Goal: Information Seeking & Learning: Learn about a topic

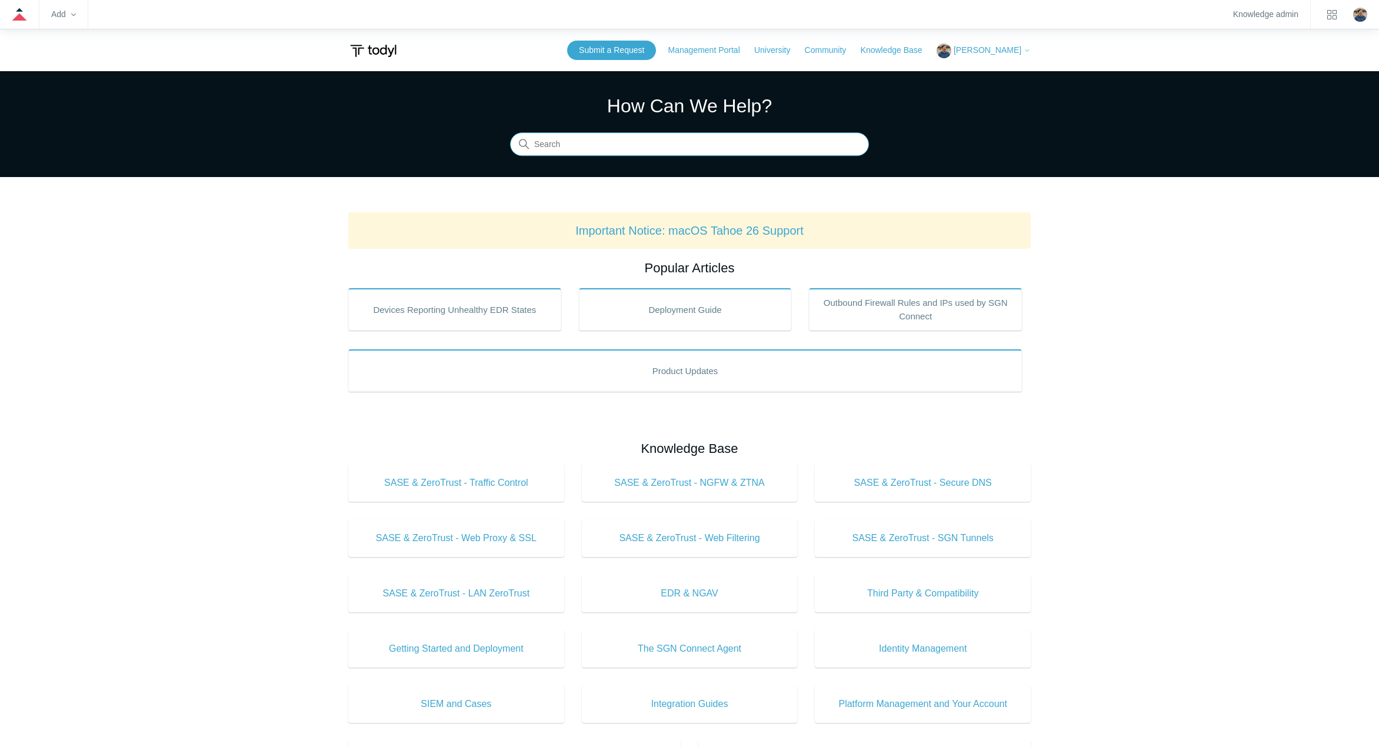
click at [579, 148] on input "Search" at bounding box center [689, 145] width 359 height 24
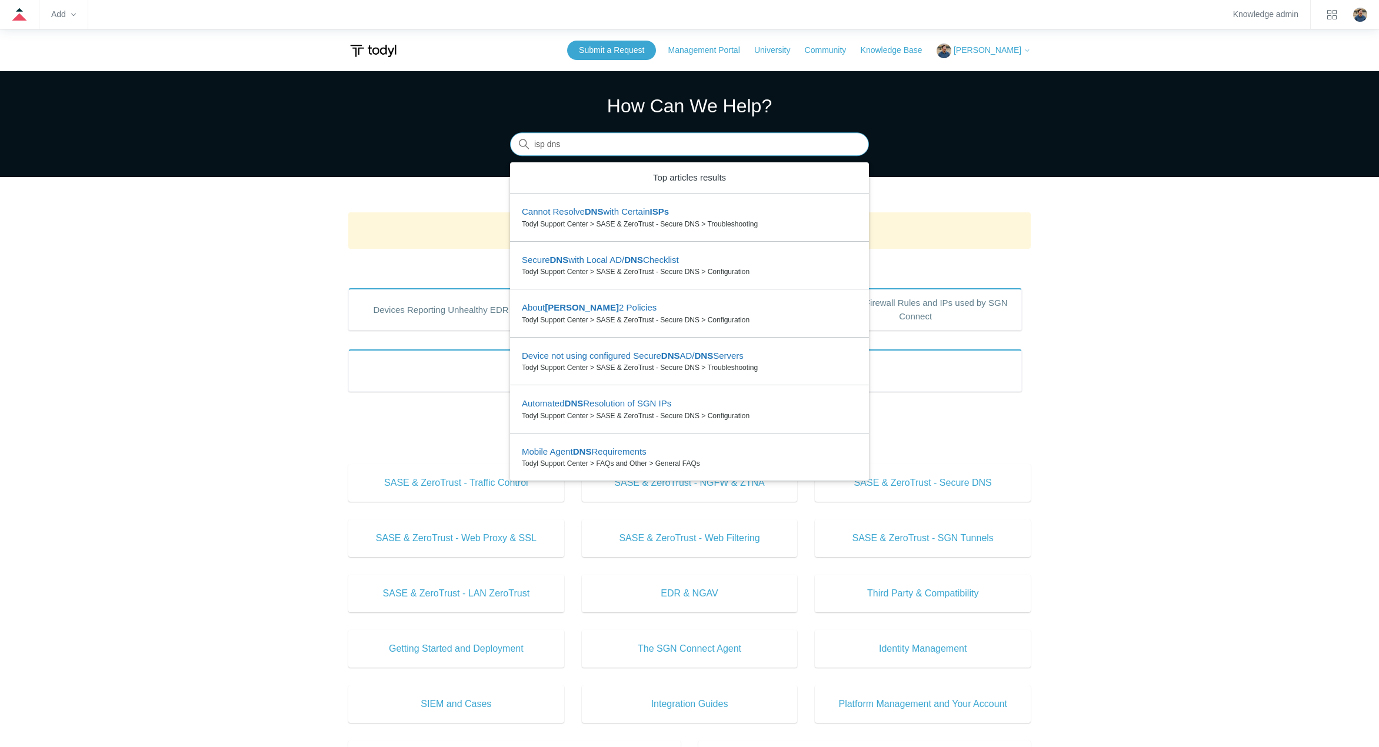
type input "isp dns"
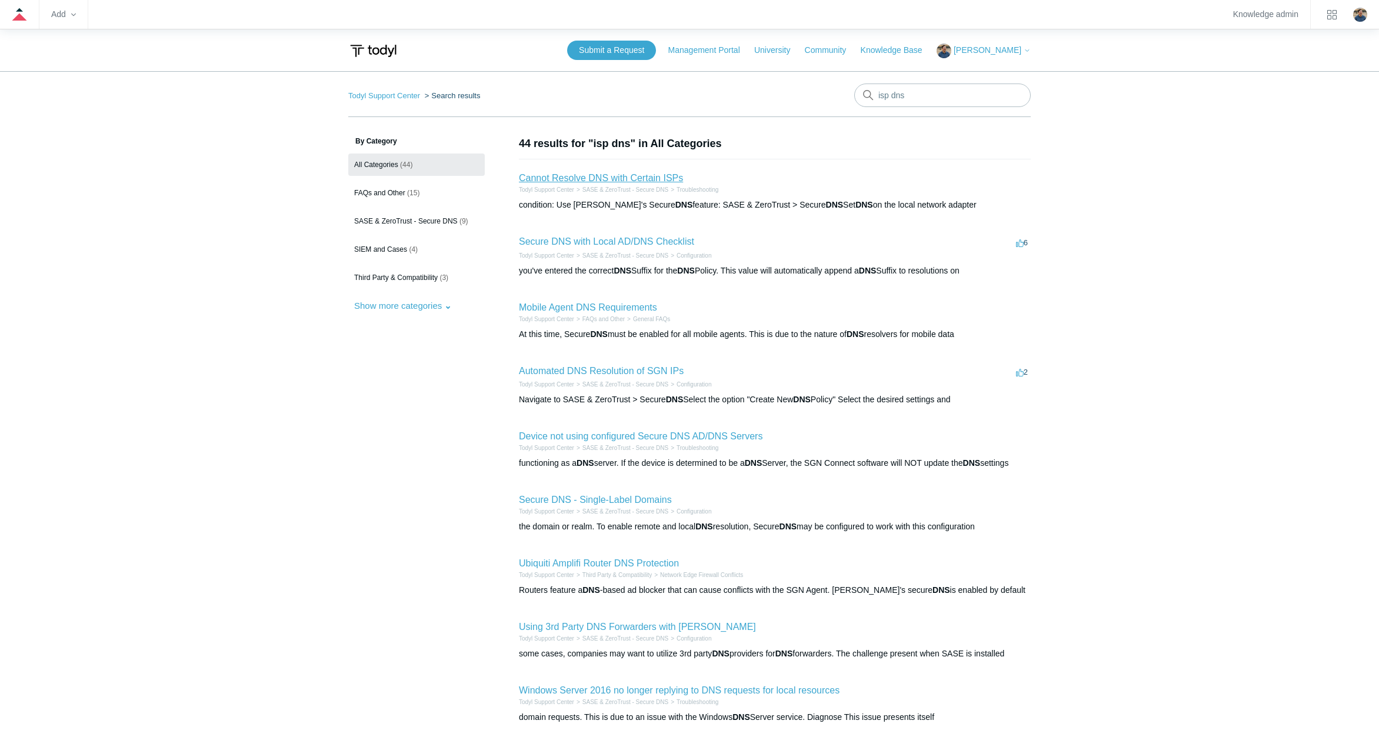
click at [594, 178] on link "Cannot Resolve DNS with Certain ISPs" at bounding box center [601, 178] width 164 height 10
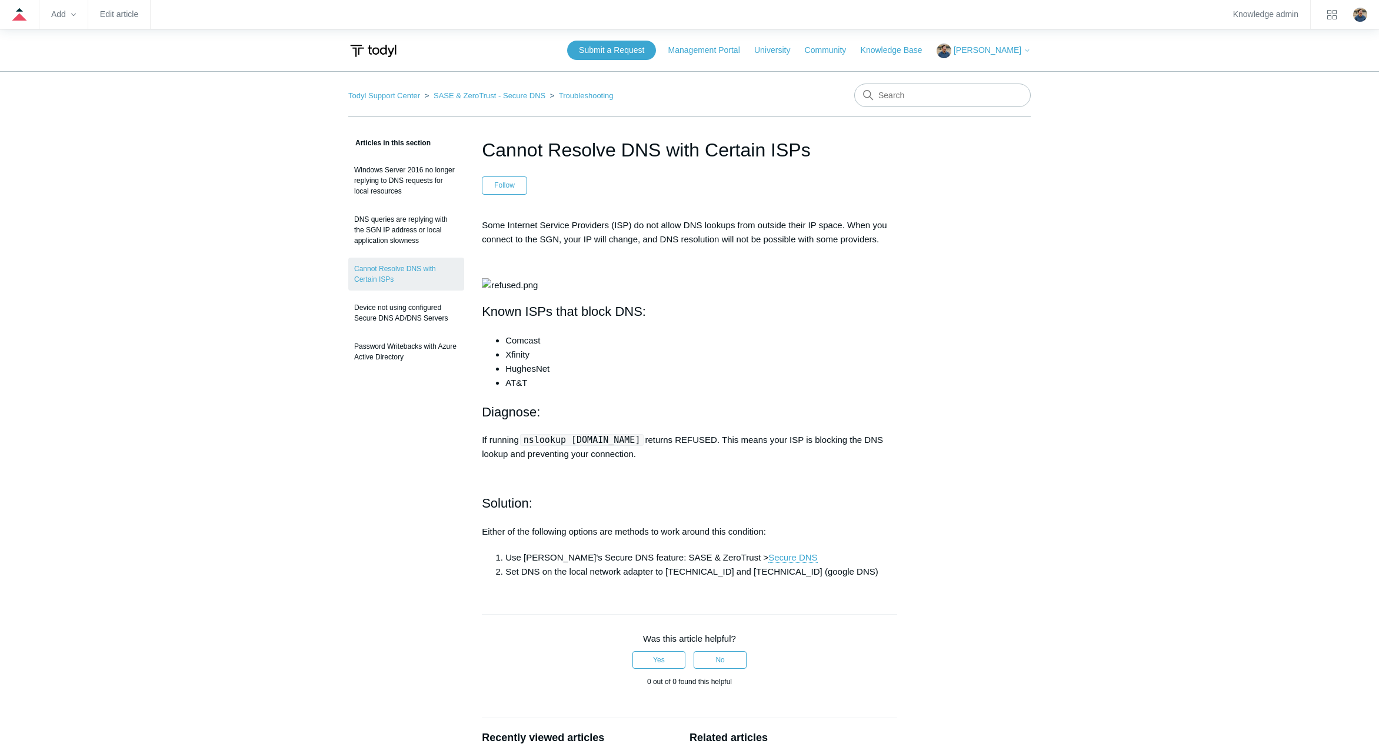
click at [239, 484] on main "Todyl Support Center SASE & ZeroTrust - Secure DNS Troubleshooting Articles in …" at bounding box center [689, 522] width 1379 height 903
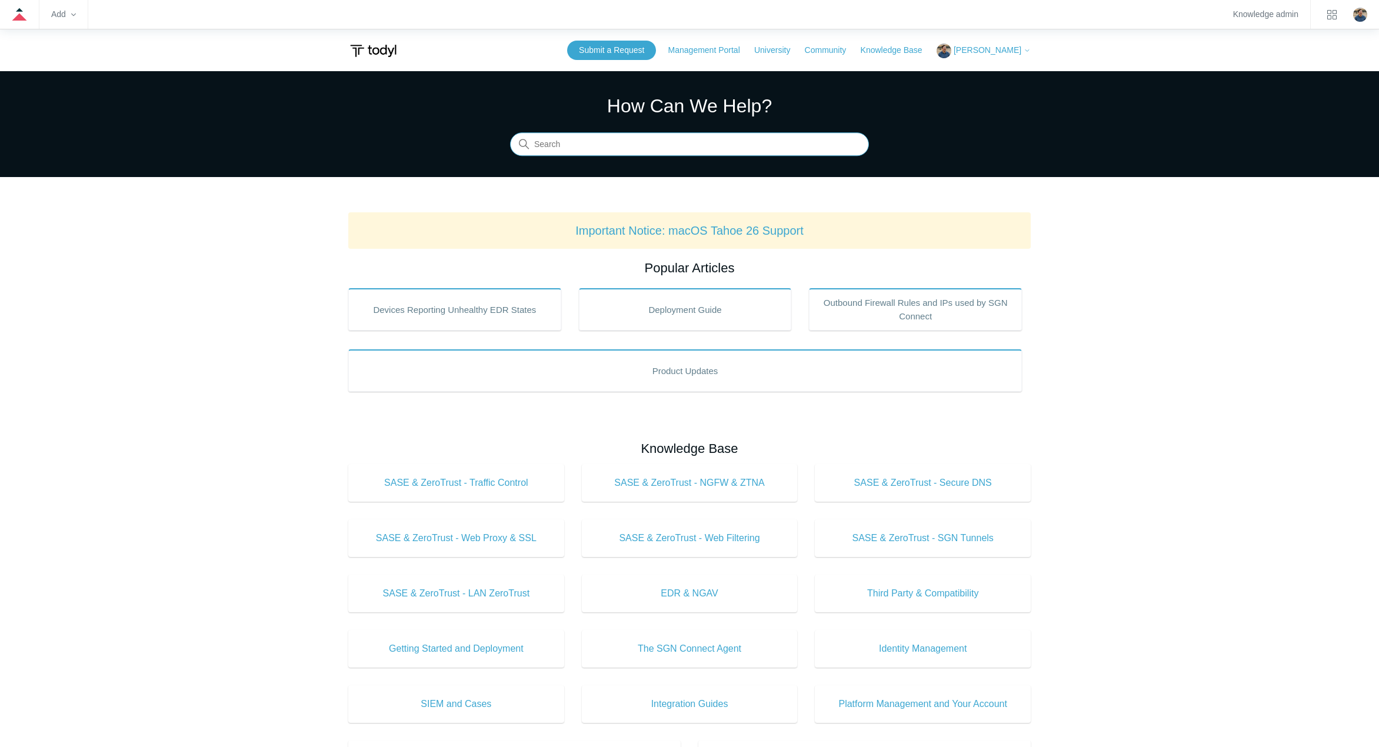
click at [558, 146] on input "Search" at bounding box center [689, 145] width 359 height 24
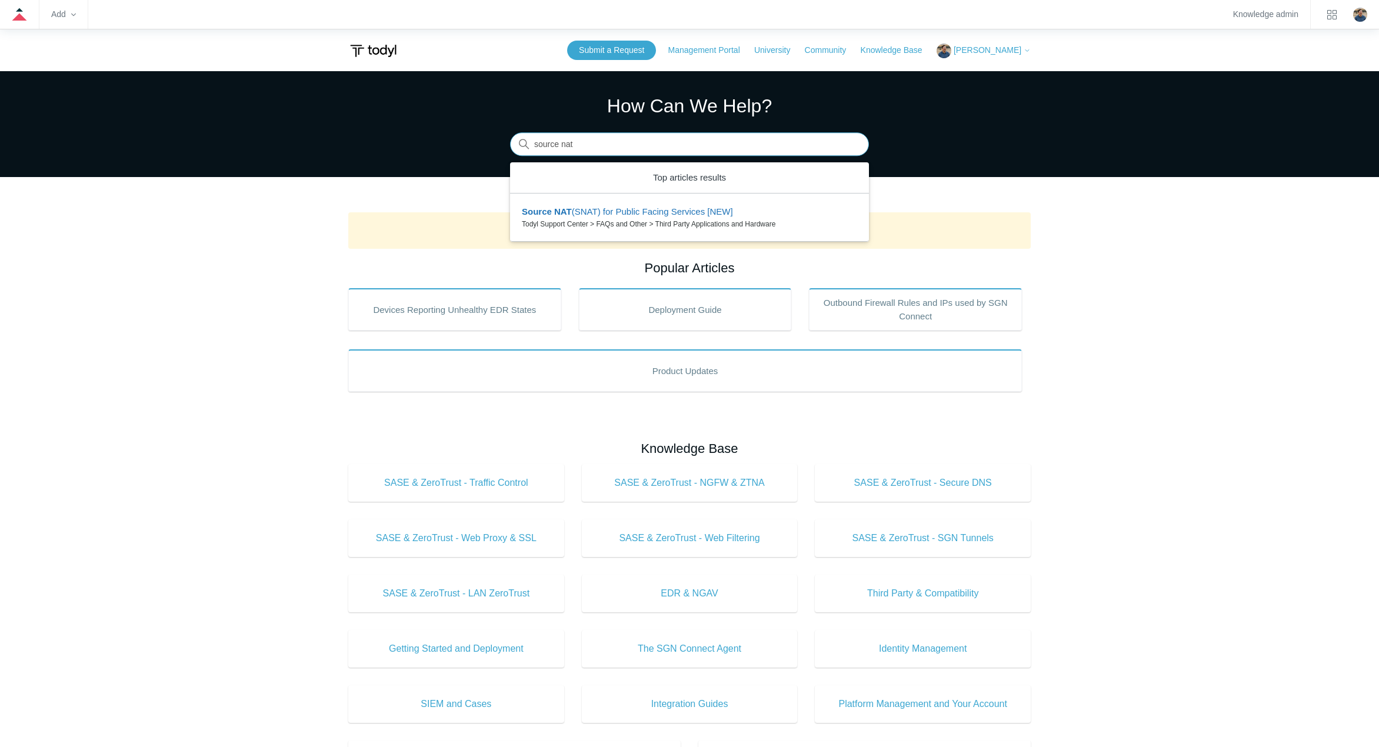
type input "source nat"
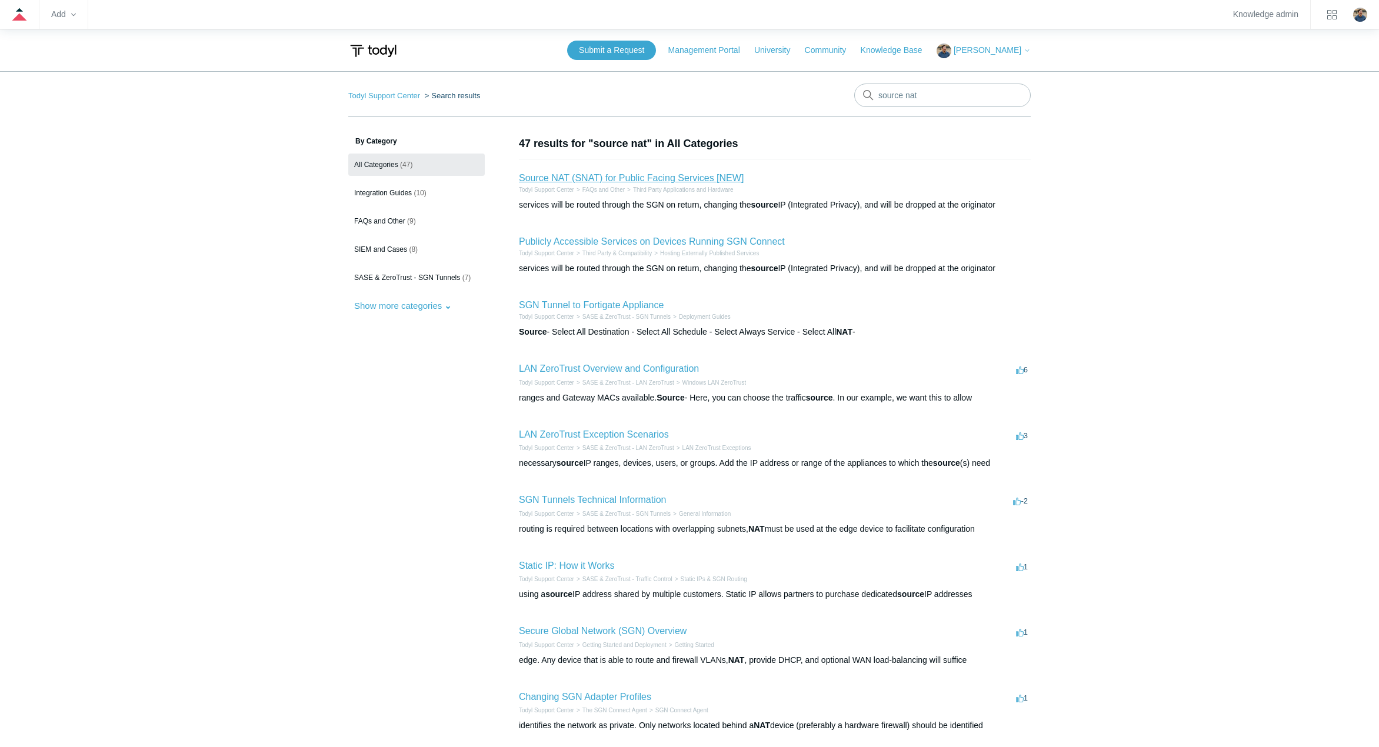
click at [597, 177] on link "Source NAT (SNAT) for Public Facing Services [NEW]" at bounding box center [631, 178] width 225 height 10
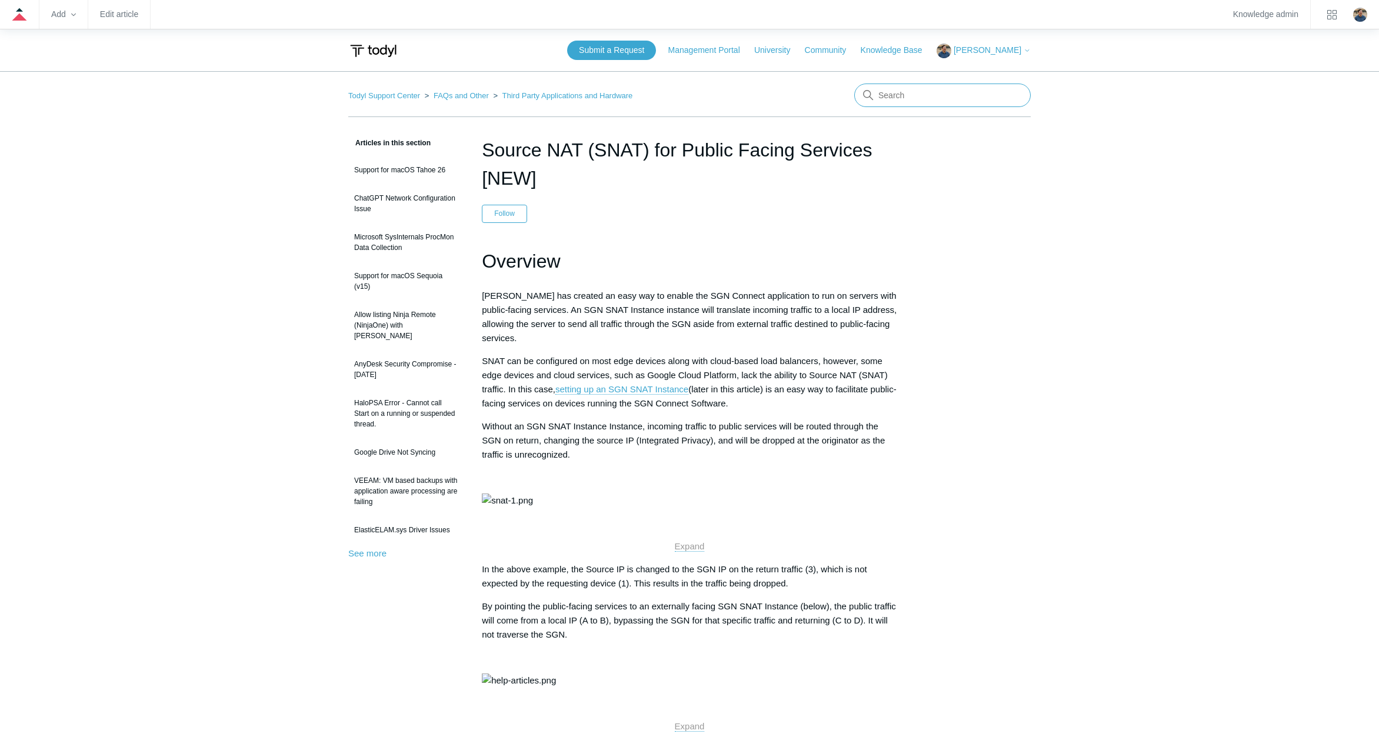
click at [913, 98] on input "Search" at bounding box center [942, 96] width 177 height 24
type input "sgn tunnels"
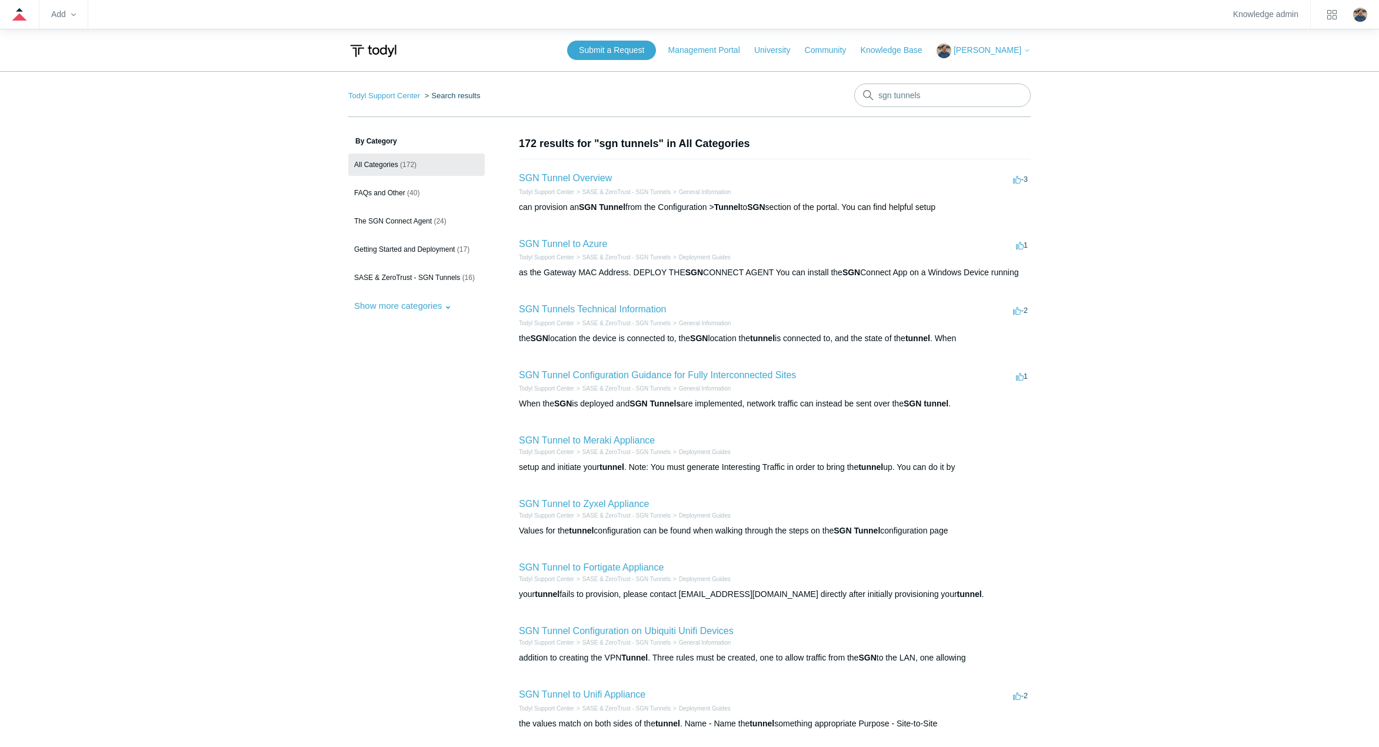
click at [582, 172] on h2 "SGN Tunnel Overview" at bounding box center [565, 178] width 93 height 14
click at [387, 87] on nav "Todyl Support Center Search results sgn tunnels" at bounding box center [689, 101] width 683 height 34
click at [387, 93] on link "Todyl Support Center" at bounding box center [384, 95] width 72 height 9
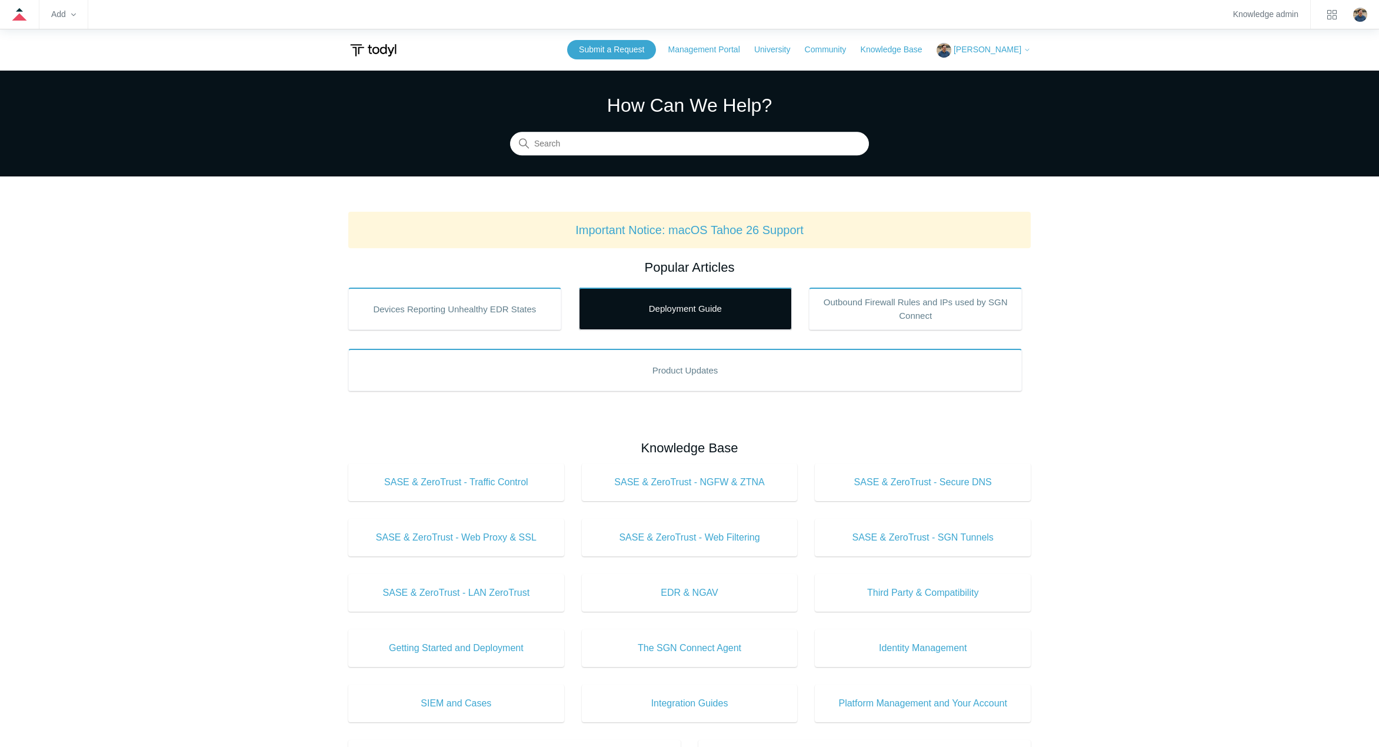
scroll to position [59, 0]
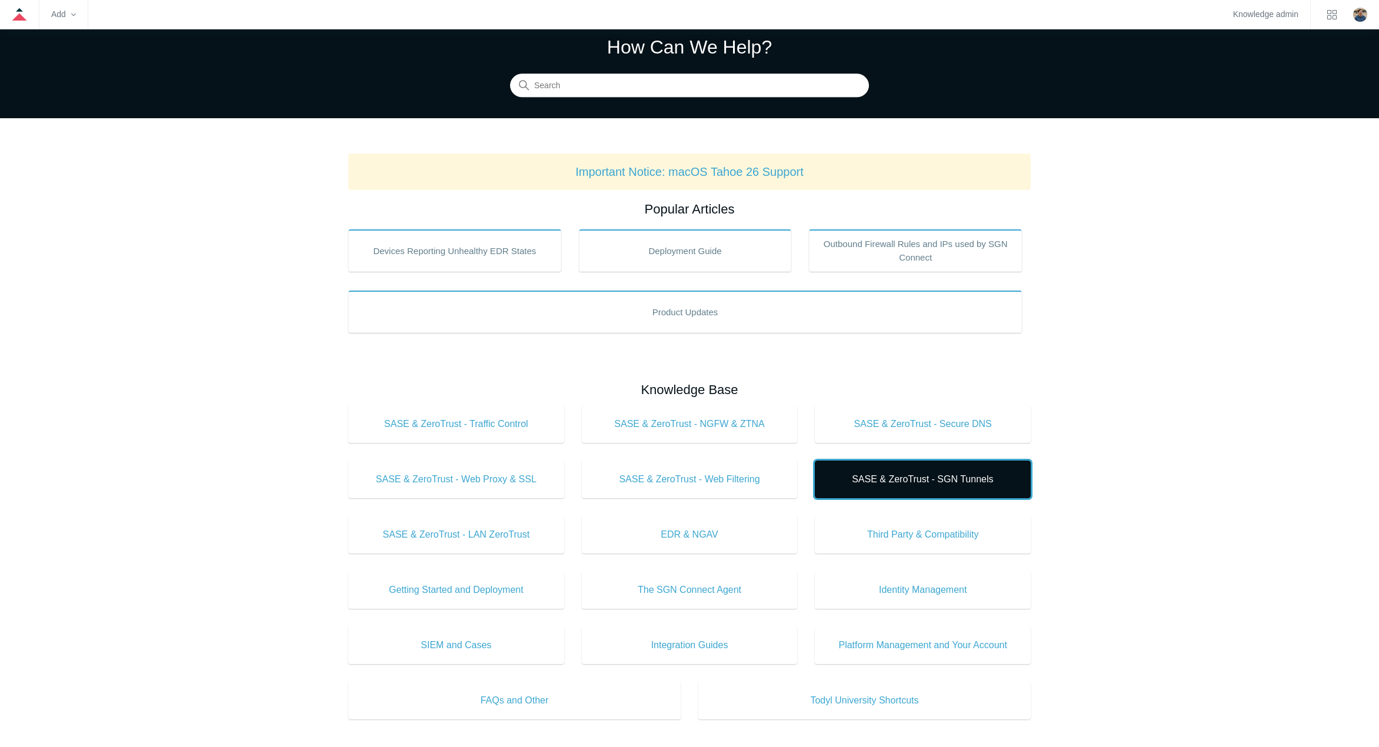
click at [886, 479] on span "SASE & ZeroTrust - SGN Tunnels" at bounding box center [923, 480] width 181 height 14
